Goal: Transaction & Acquisition: Purchase product/service

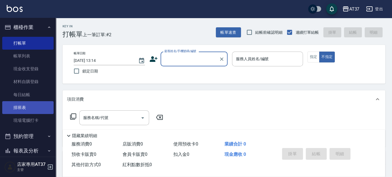
click at [34, 108] on link "排班表" at bounding box center [27, 107] width 51 height 13
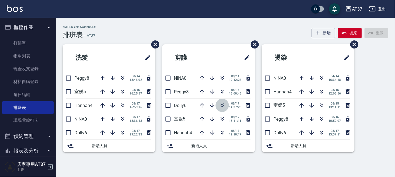
click at [222, 107] on icon "button" at bounding box center [222, 107] width 3 height 2
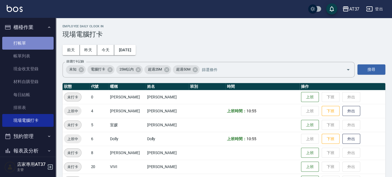
click at [34, 41] on link "打帳單" at bounding box center [27, 43] width 51 height 13
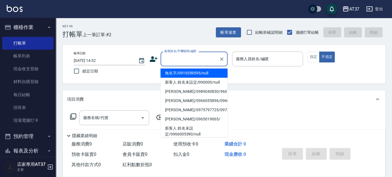
click at [186, 58] on input "顧客姓名/手機號碼/編號" at bounding box center [190, 59] width 54 height 10
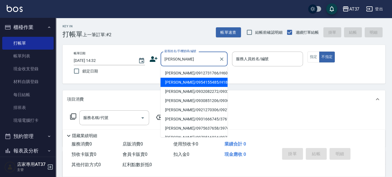
click at [172, 80] on li "[PERSON_NAME]/0954155485/H185" at bounding box center [194, 82] width 67 height 9
type input "[PERSON_NAME]/0954155485/H185"
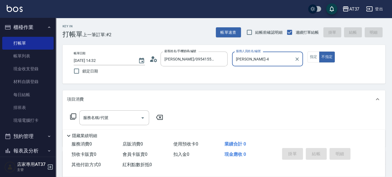
type input "[PERSON_NAME]-4"
click at [313, 58] on button "指定" at bounding box center [313, 57] width 12 height 11
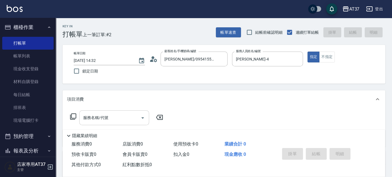
click at [128, 117] on input "服務名稱/代號" at bounding box center [110, 118] width 56 height 10
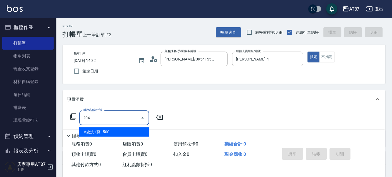
type input "A級洗+剪(204)"
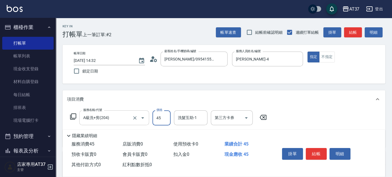
type input "450"
click at [319, 150] on button "結帳" at bounding box center [316, 154] width 21 height 12
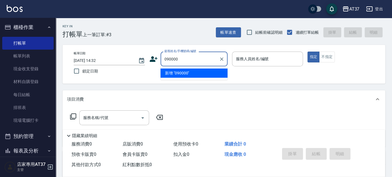
type input "090000"
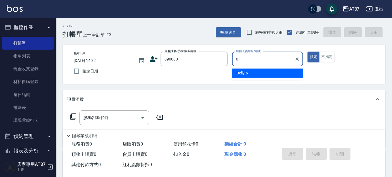
type input "6"
type button "true"
type input "Dolly-6"
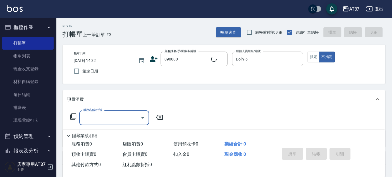
type input "新客人 姓名未設定/090000/null"
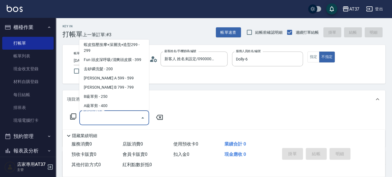
scroll to position [103, 0]
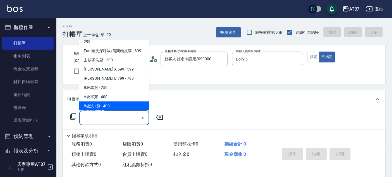
type input "B級洗+剪(203)"
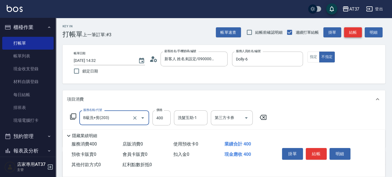
click at [349, 30] on button "結帳" at bounding box center [353, 32] width 18 height 10
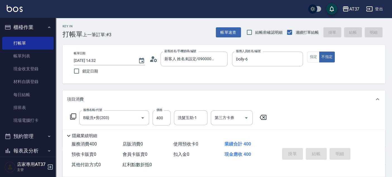
type input "[DATE] 14:45"
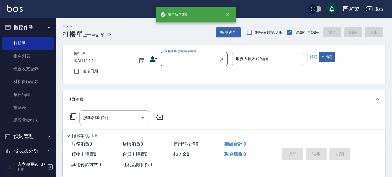
scroll to position [0, 0]
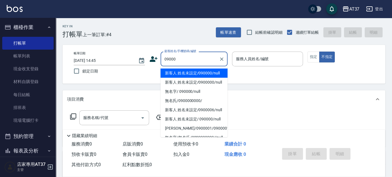
type input "新客人 姓名未設定/090000/null"
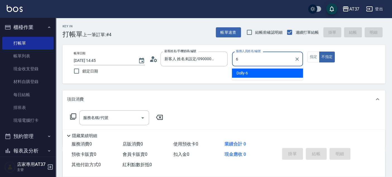
type input "6"
type button "false"
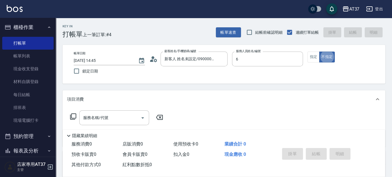
type input "Dolly-6"
type input "新客人 姓名未設定/09000/null"
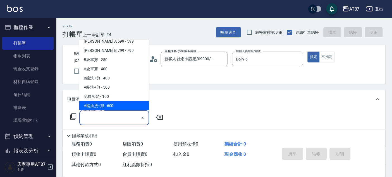
scroll to position [140, 0]
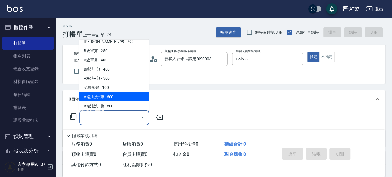
type input "A精油洗+剪(206)"
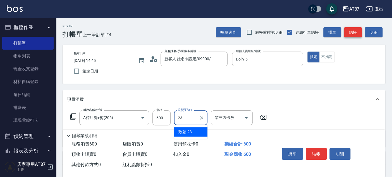
type input "致穎-23"
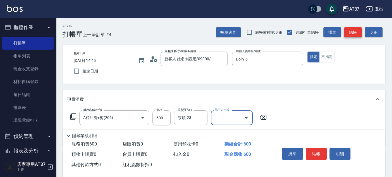
click at [351, 28] on button "結帳" at bounding box center [353, 32] width 18 height 10
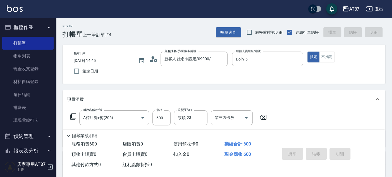
type input "[DATE] 14:46"
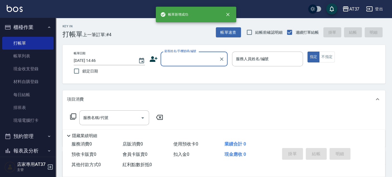
scroll to position [0, 0]
